Goal: Transaction & Acquisition: Book appointment/travel/reservation

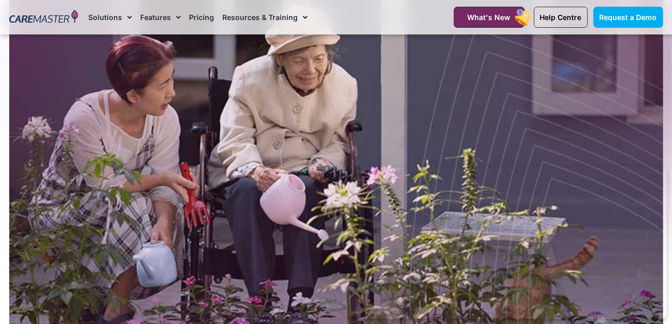
scroll to position [103, 0]
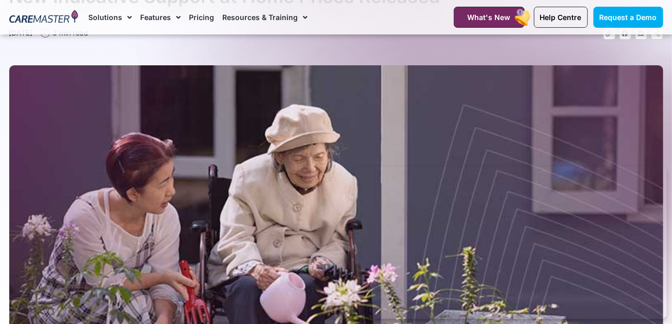
click at [24, 13] on img at bounding box center [43, 17] width 69 height 15
